Goal: Information Seeking & Learning: Learn about a topic

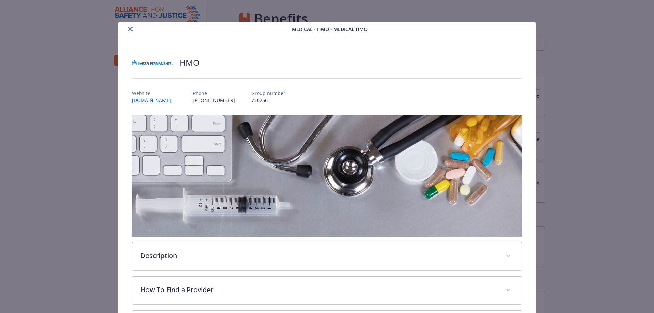
scroll to position [20, 0]
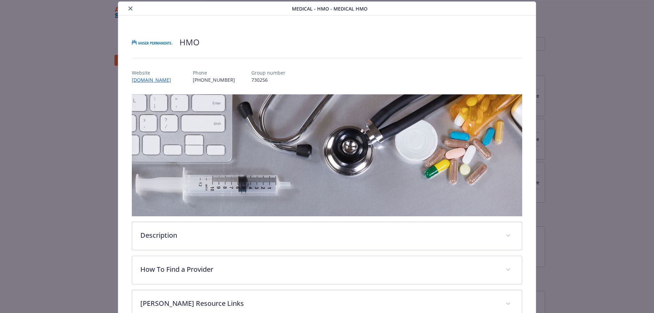
click at [126, 7] on button "close" at bounding box center [130, 8] width 8 height 8
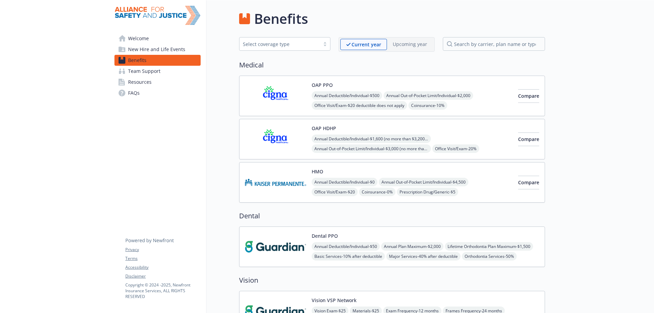
click at [340, 125] on div "OAP HDHP Annual Deductible/Individual - $1,600 (no more than $3,200 per individ…" at bounding box center [412, 139] width 201 height 29
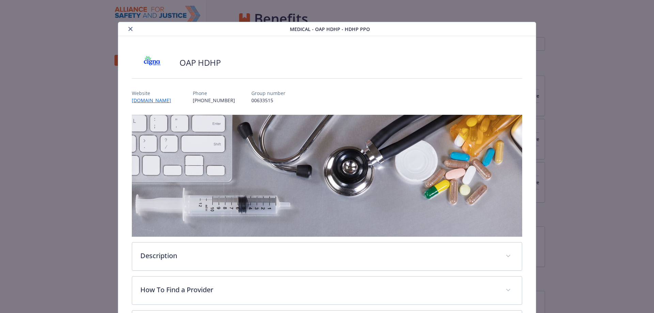
click at [126, 29] on button "close" at bounding box center [130, 29] width 8 height 8
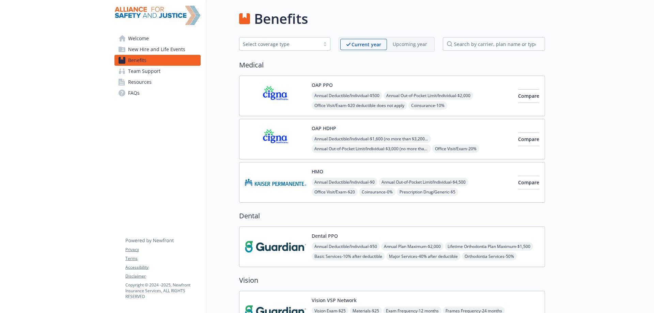
click at [368, 176] on div "HMO Annual Deductible/Individual - $0 Annual Out-of-Pocket Limit/Individual - $…" at bounding box center [412, 182] width 201 height 29
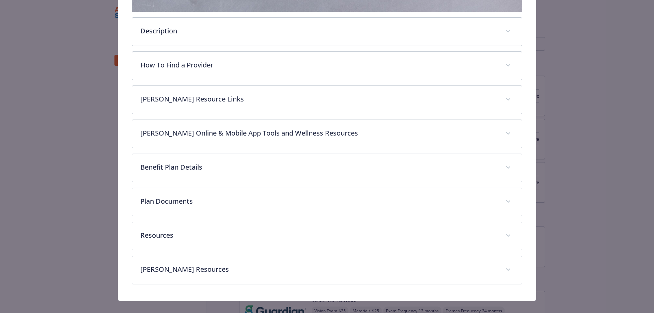
scroll to position [54, 0]
